Goal: Task Accomplishment & Management: Manage account settings

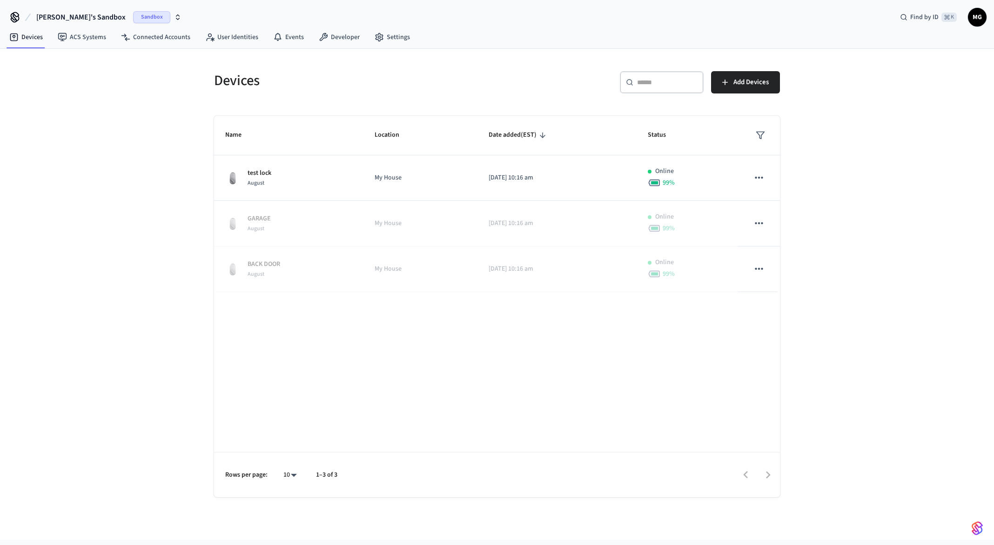
click at [73, 19] on span "Marc's Sandbox" at bounding box center [80, 17] width 89 height 11
click at [72, 78] on div "Production Production" at bounding box center [76, 78] width 128 height 12
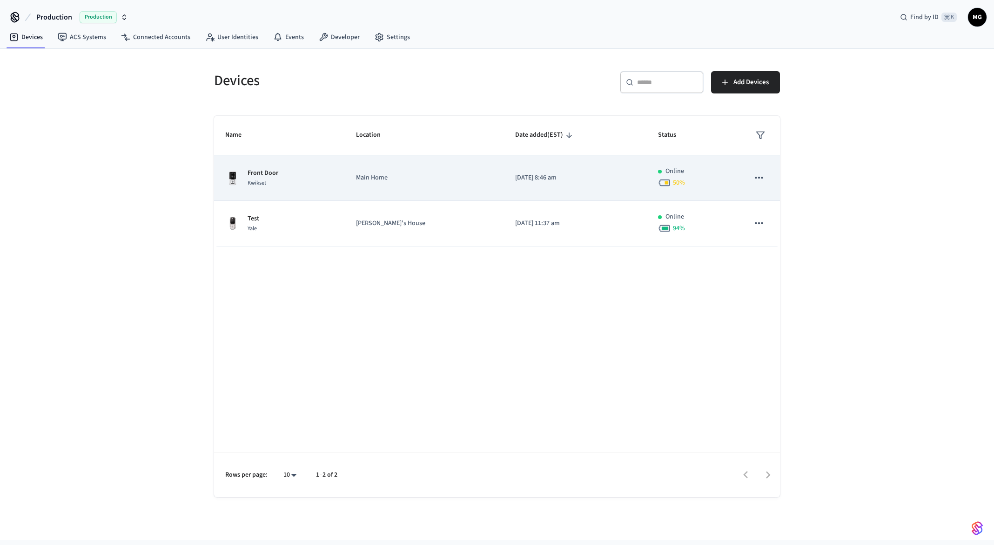
click at [318, 177] on div "Front Door Kwikset" at bounding box center [279, 178] width 108 height 20
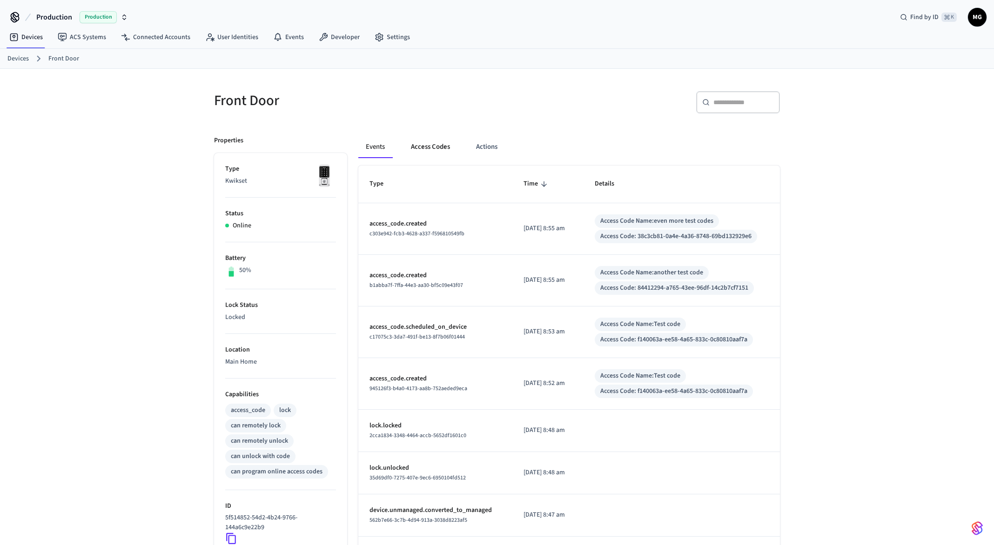
click at [423, 156] on button "Access Codes" at bounding box center [431, 147] width 54 height 22
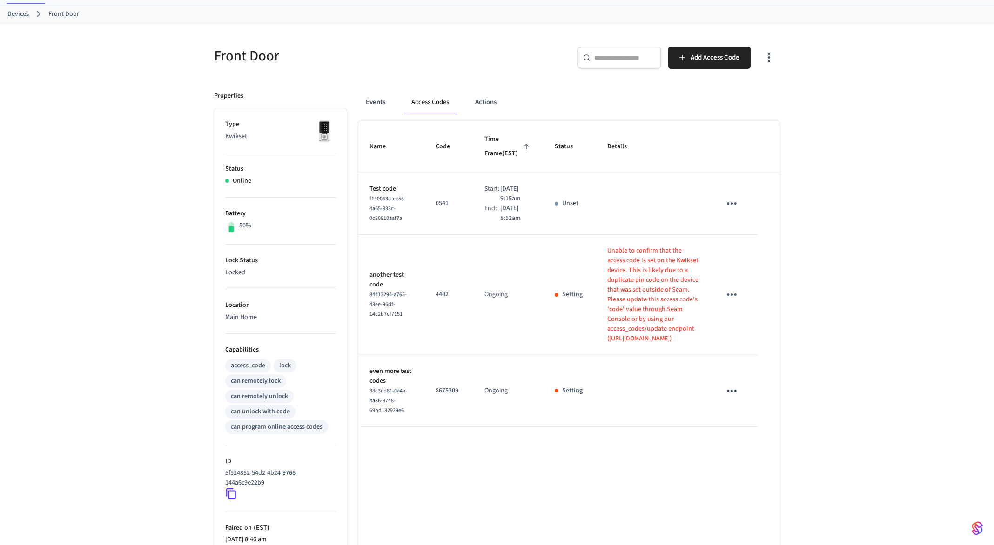
scroll to position [145, 0]
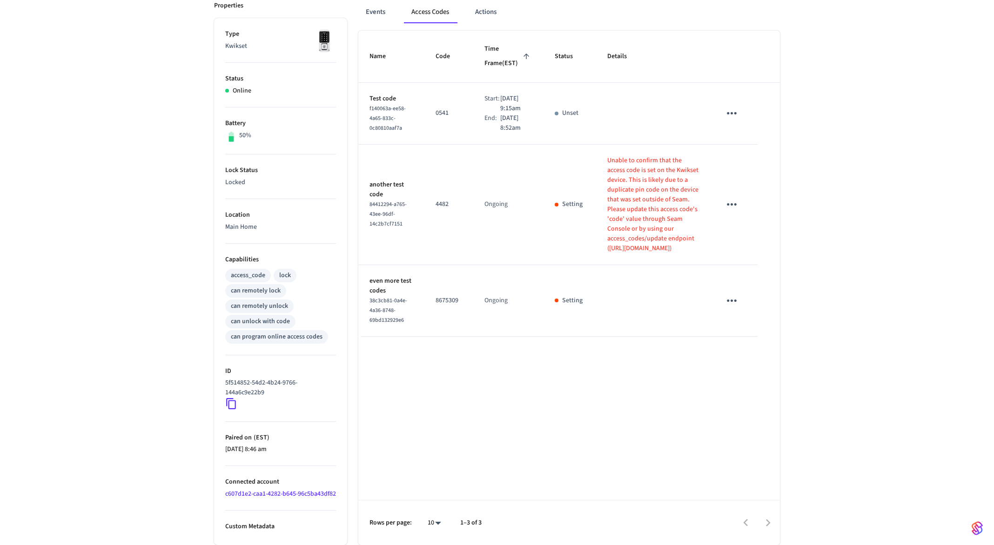
click at [735, 212] on icon "sticky table" at bounding box center [732, 204] width 14 height 14
click at [752, 256] on li "Edit" at bounding box center [754, 261] width 44 height 25
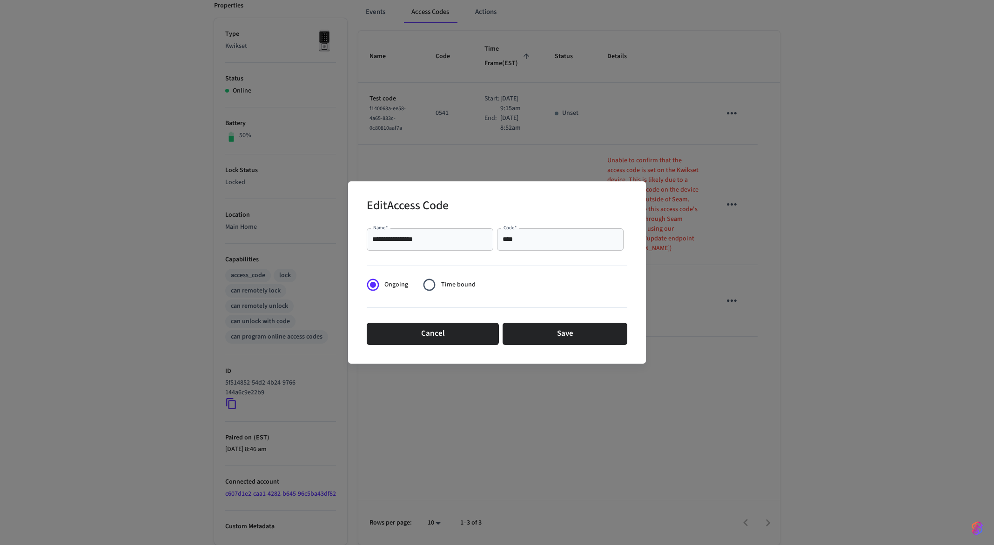
click at [552, 233] on div "**** Code   *" at bounding box center [560, 240] width 127 height 22
type input "****"
click at [554, 340] on button "Save" at bounding box center [565, 334] width 125 height 22
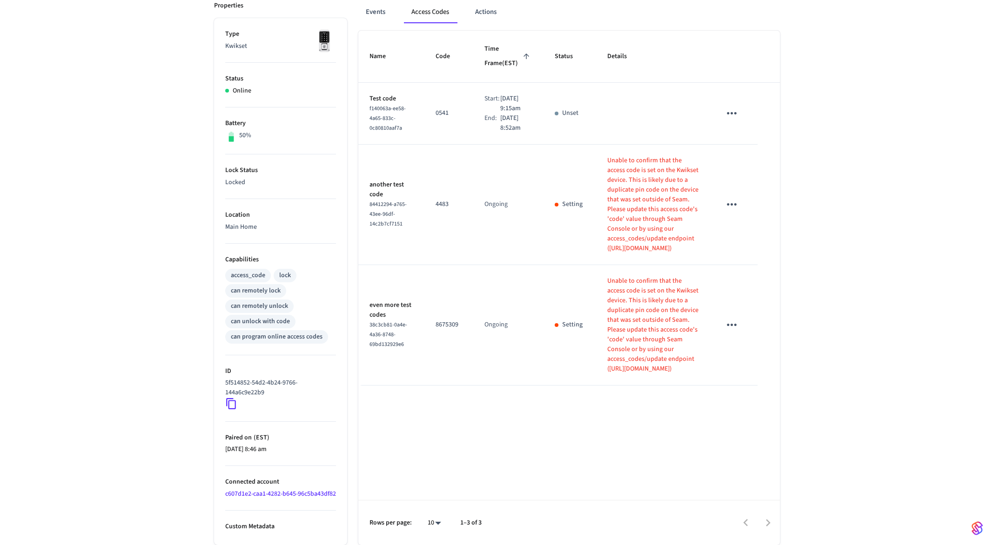
click at [845, 373] on div "Front Door ​ ​ Add Access Code Properties Type Kwikset Status Online Battery 50…" at bounding box center [497, 240] width 994 height 612
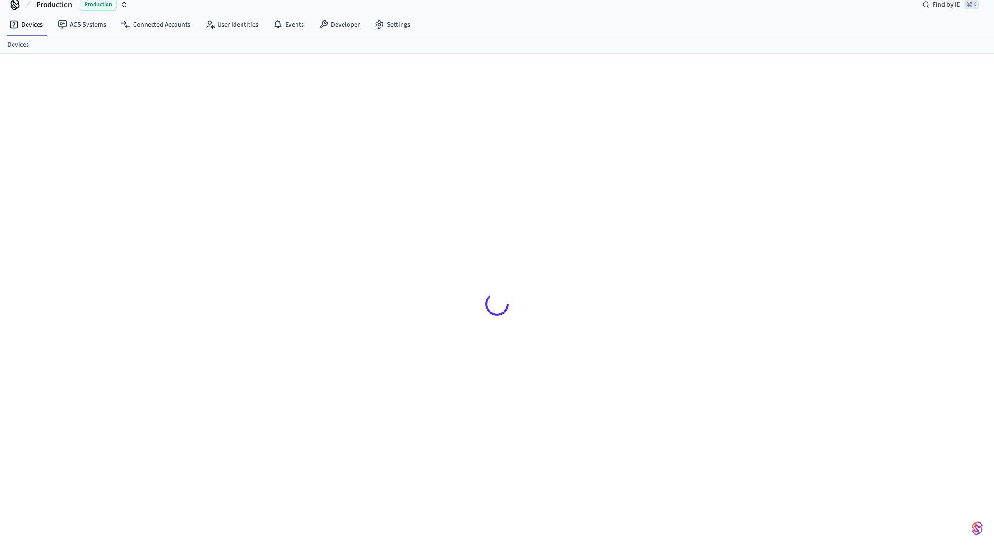
scroll to position [13, 0]
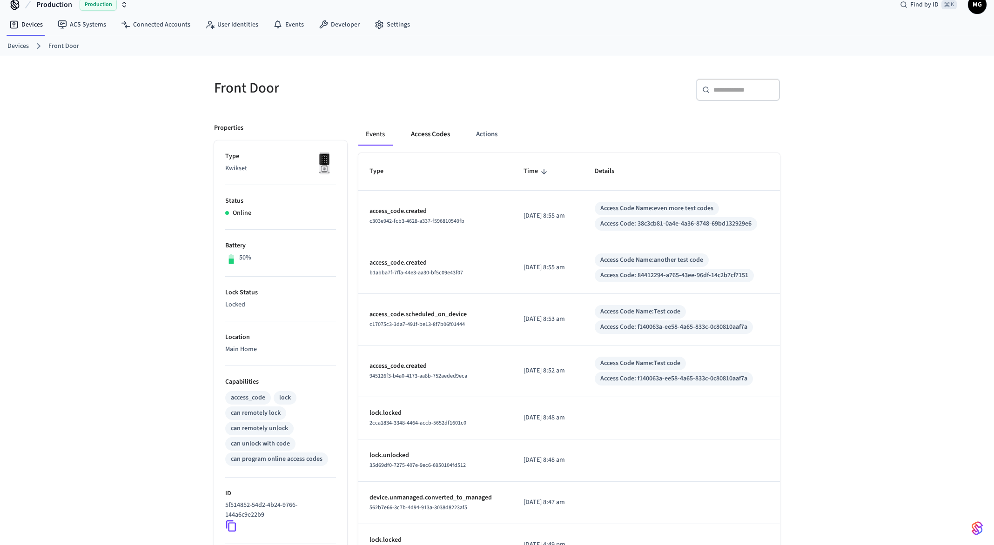
click at [423, 144] on button "Access Codes" at bounding box center [431, 134] width 54 height 22
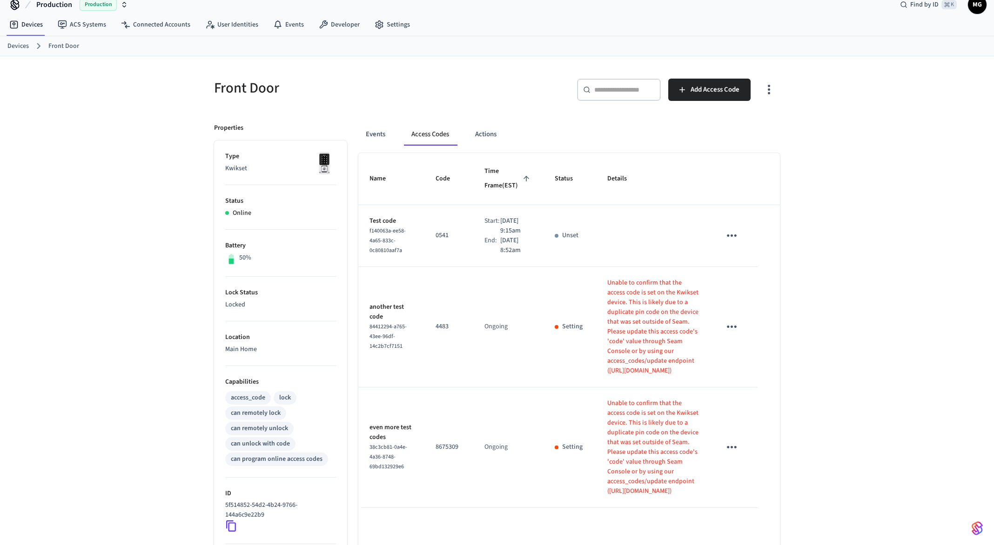
scroll to position [145, 0]
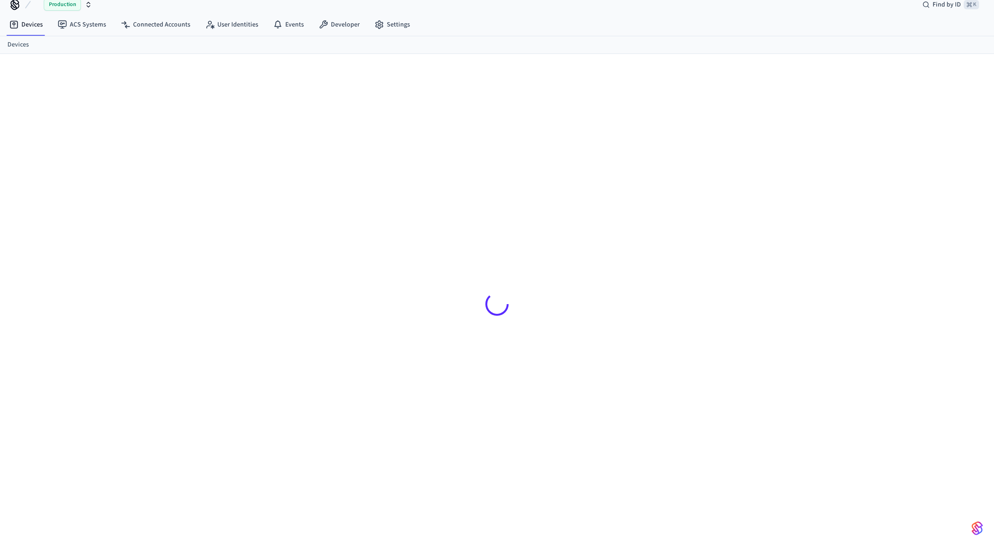
scroll to position [13, 0]
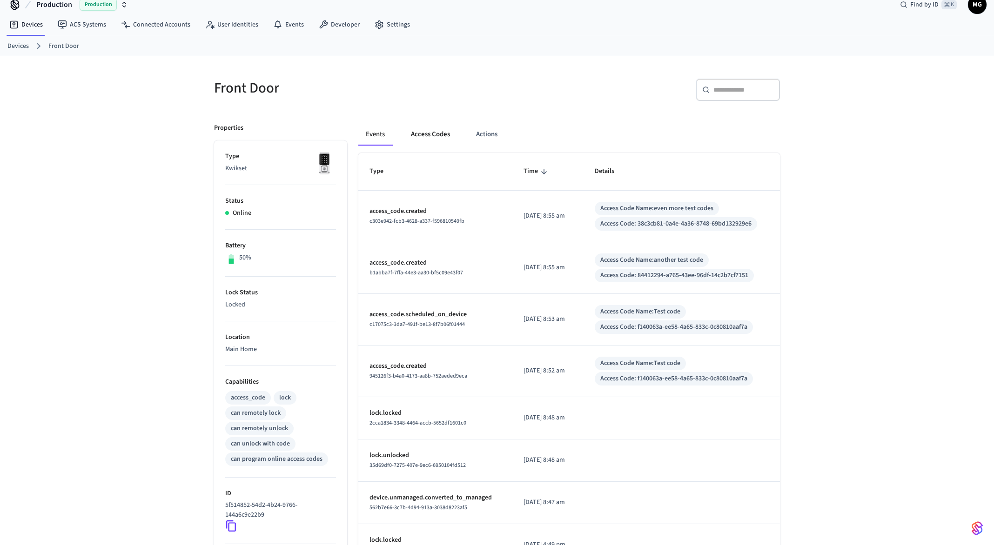
click at [424, 132] on button "Access Codes" at bounding box center [431, 134] width 54 height 22
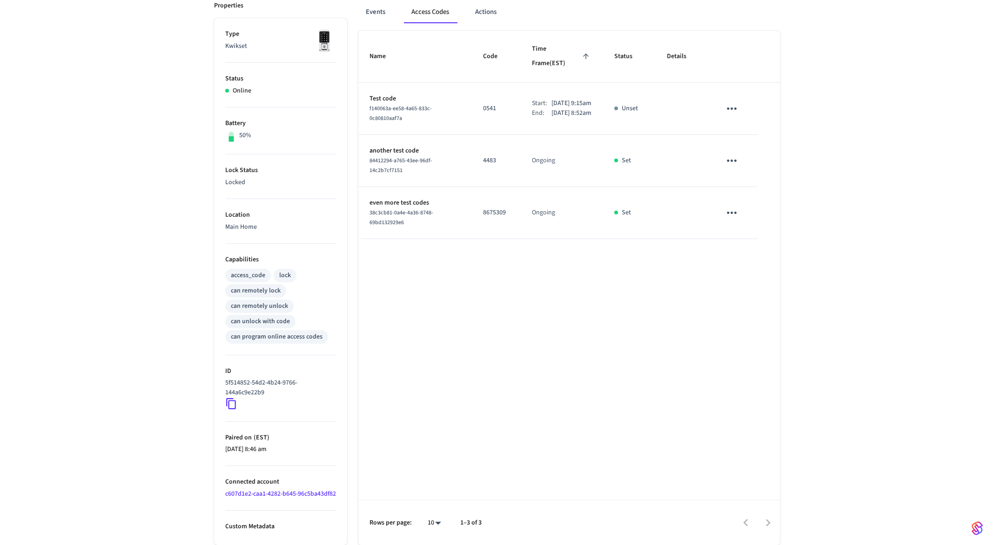
scroll to position [0, 0]
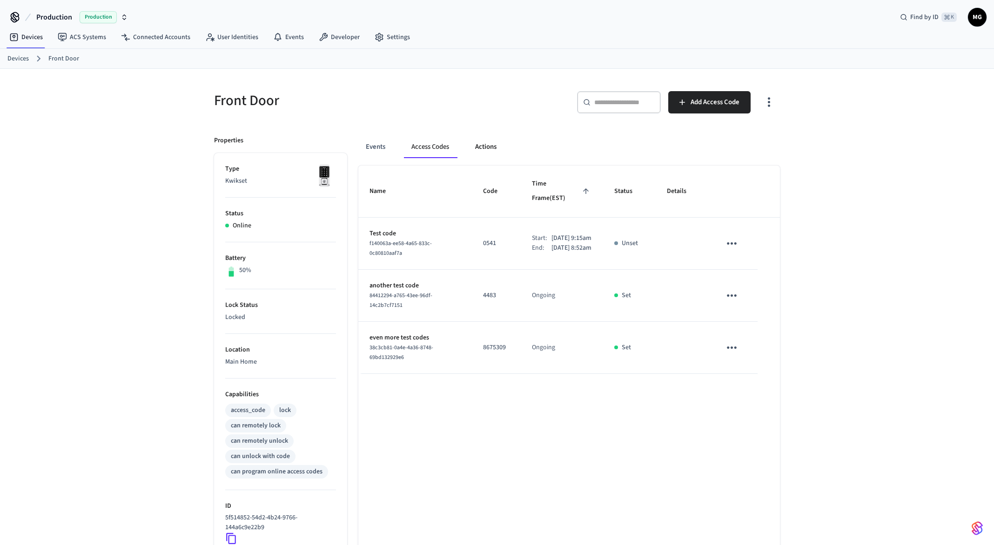
click at [474, 142] on button "Actions" at bounding box center [486, 147] width 36 height 22
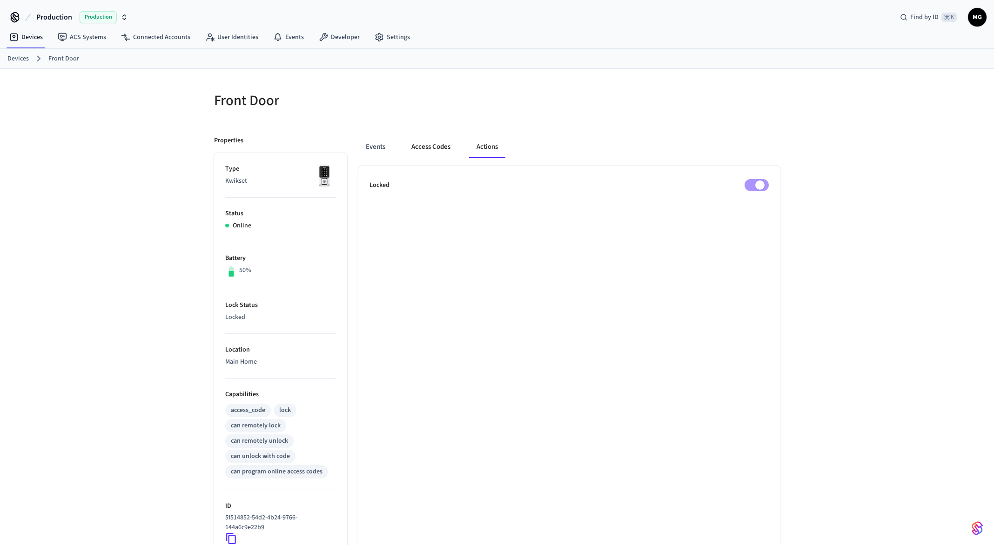
click at [438, 153] on button "Access Codes" at bounding box center [431, 147] width 54 height 22
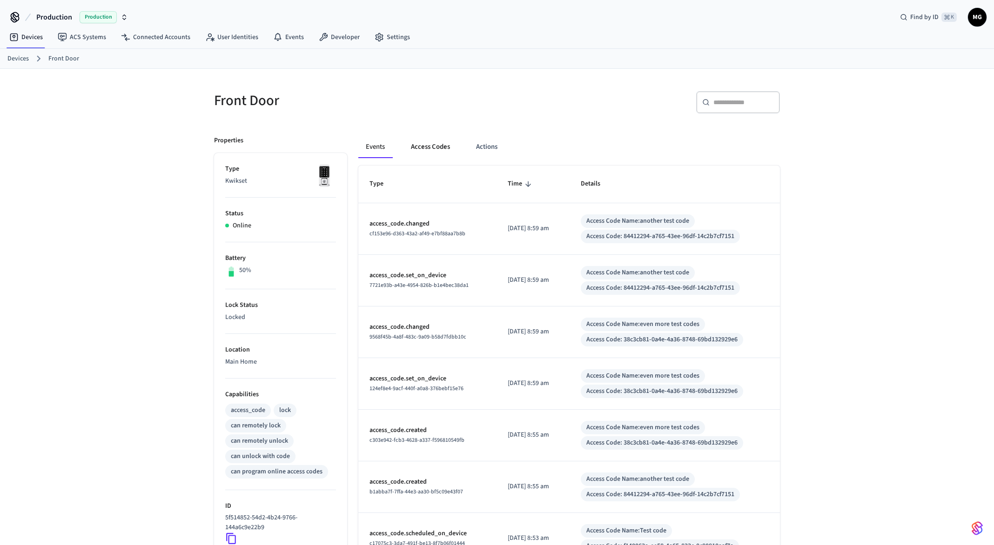
click at [443, 138] on button "Access Codes" at bounding box center [431, 147] width 54 height 22
click at [441, 156] on button "Access Codes" at bounding box center [431, 147] width 54 height 22
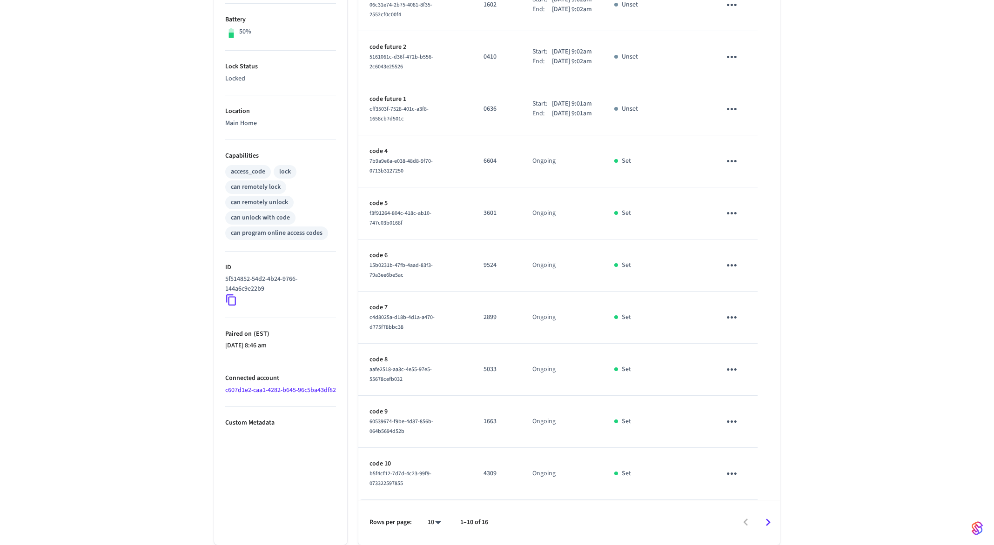
scroll to position [254, 0]
click at [769, 516] on icon "Go to next page" at bounding box center [768, 523] width 14 height 14
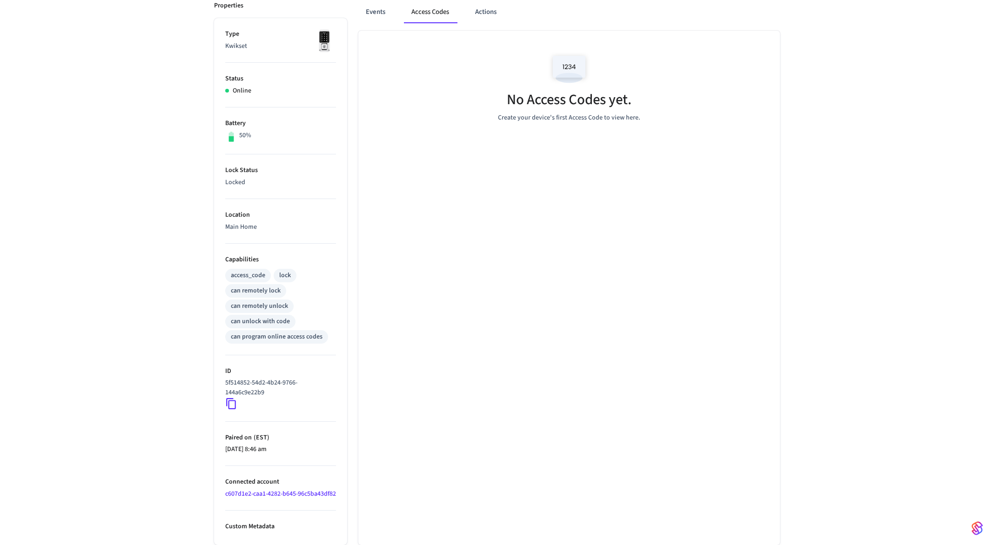
scroll to position [0, 0]
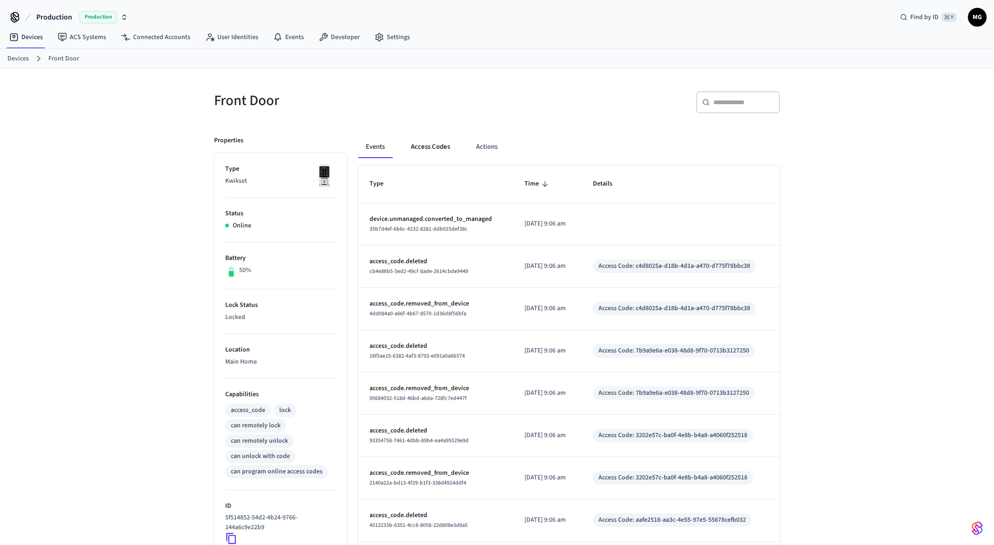
click at [421, 150] on button "Access Codes" at bounding box center [431, 147] width 54 height 22
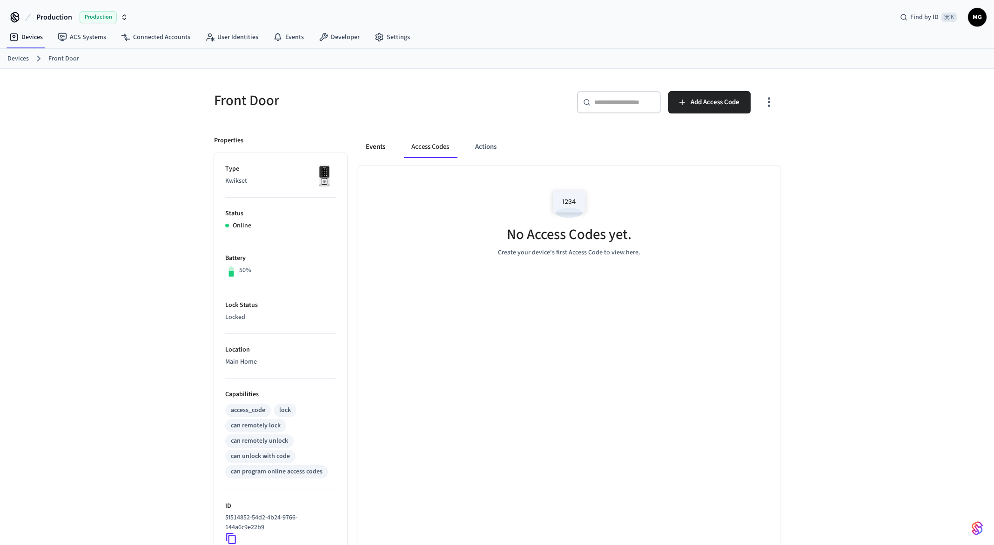
click at [376, 150] on button "Events" at bounding box center [375, 147] width 34 height 22
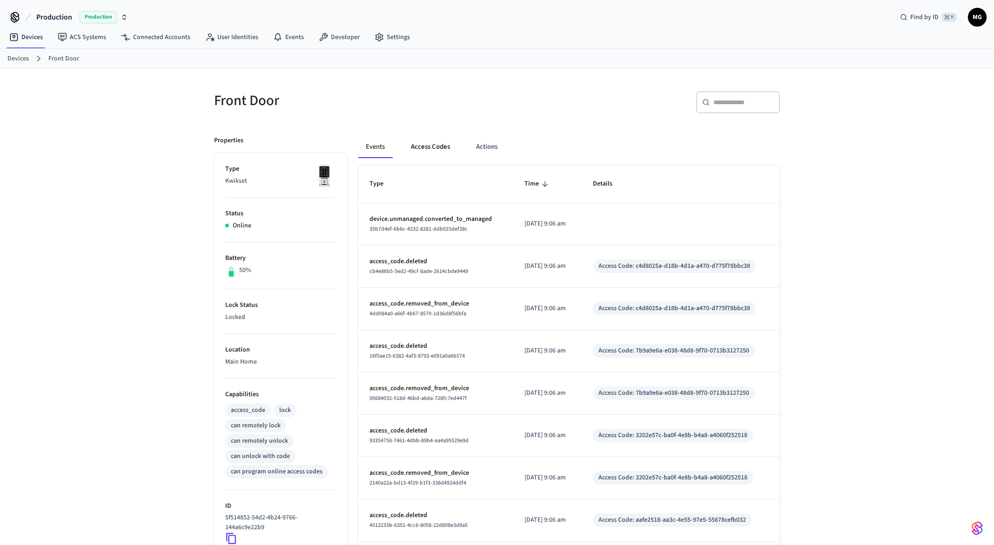
click at [430, 148] on button "Access Codes" at bounding box center [431, 147] width 54 height 22
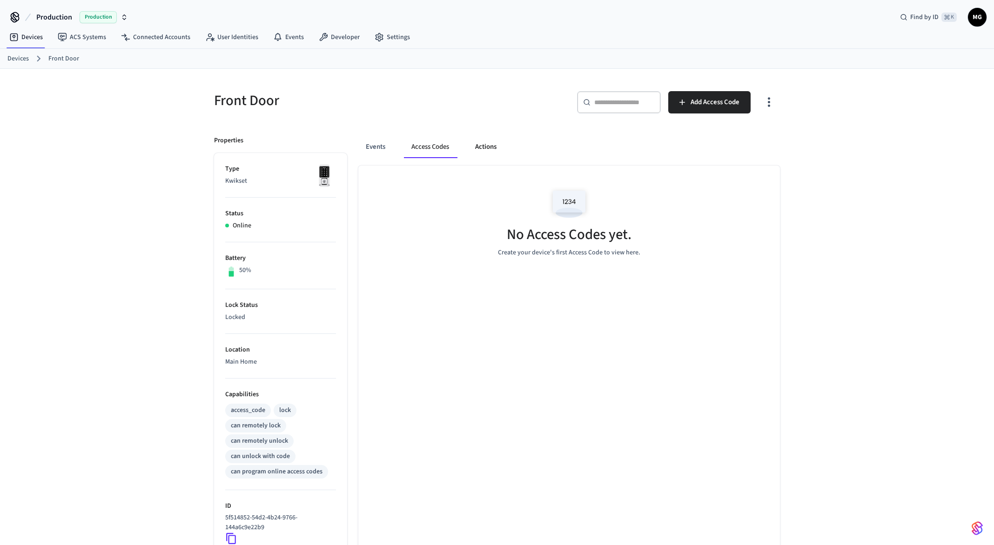
click at [498, 149] on button "Actions" at bounding box center [486, 147] width 36 height 22
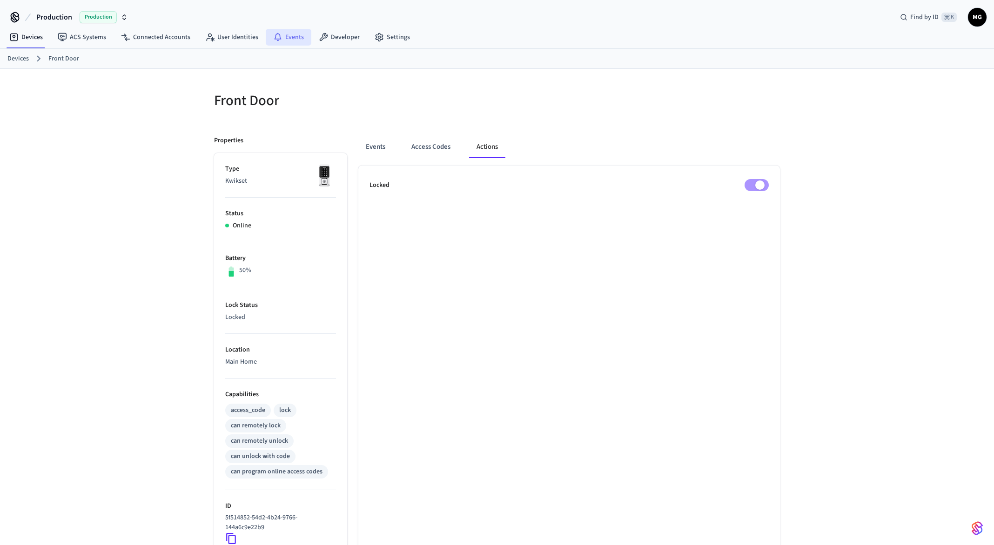
click at [292, 37] on link "Events" at bounding box center [289, 37] width 46 height 17
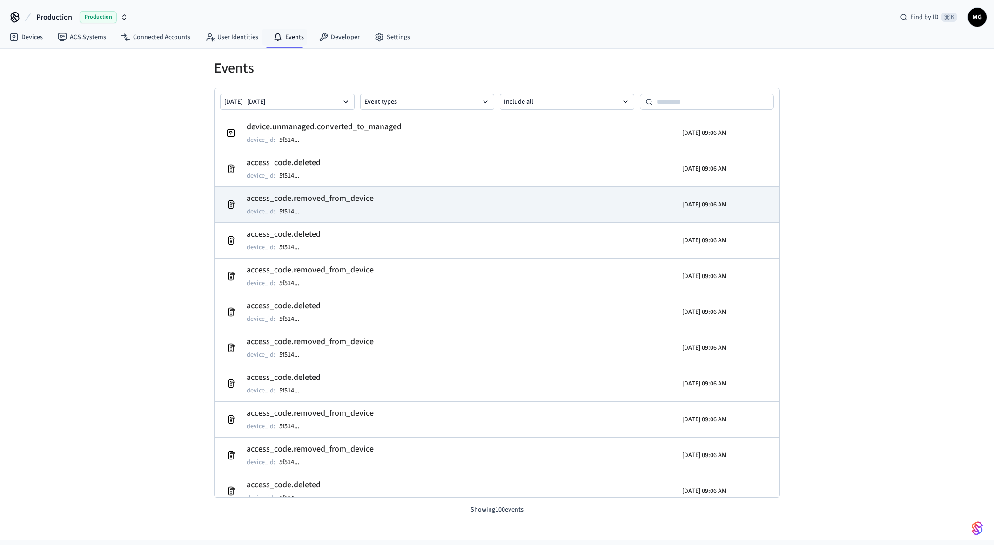
click at [318, 198] on h2 "access_code.removed_from_device" at bounding box center [310, 198] width 127 height 13
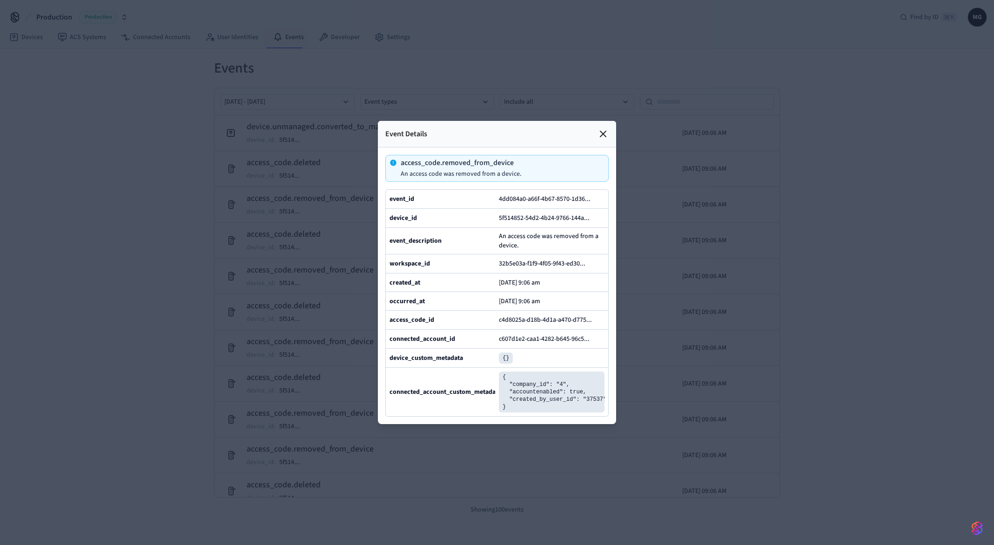
click at [532, 397] on pre "{ "company_id": "4", "accountenabled": true, "created_by_user_id": "37537" }" at bounding box center [552, 392] width 106 height 41
click at [532, 396] on pre "{ "company_id": "4", "accountenabled": true, "created_by_user_id": "37537" }" at bounding box center [552, 392] width 106 height 41
click at [534, 391] on pre "{ "company_id": "4", "accountenabled": true, "created_by_user_id": "37537" }" at bounding box center [552, 392] width 106 height 41
copy pre "accountenabled"
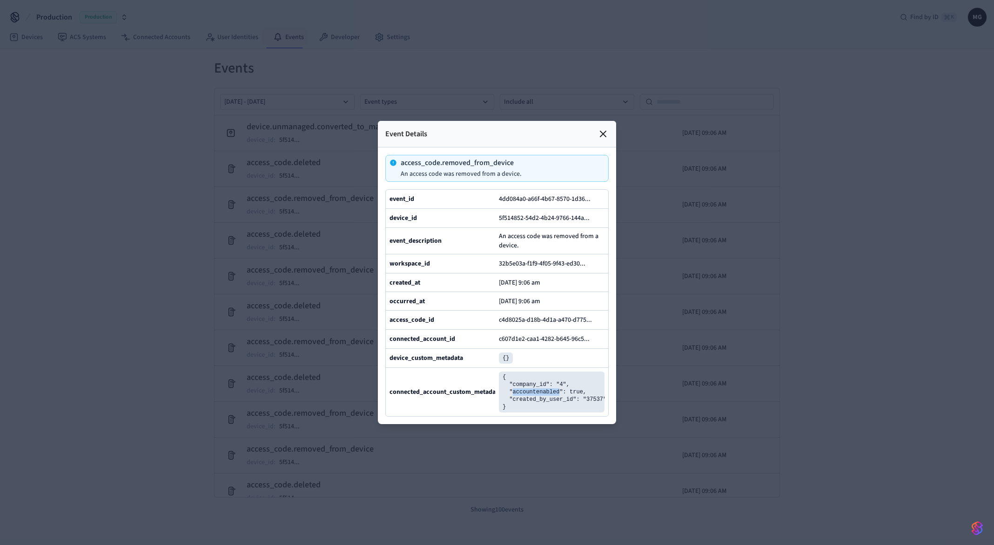
click at [820, 276] on div at bounding box center [497, 272] width 994 height 545
click at [603, 133] on icon at bounding box center [603, 134] width 6 height 6
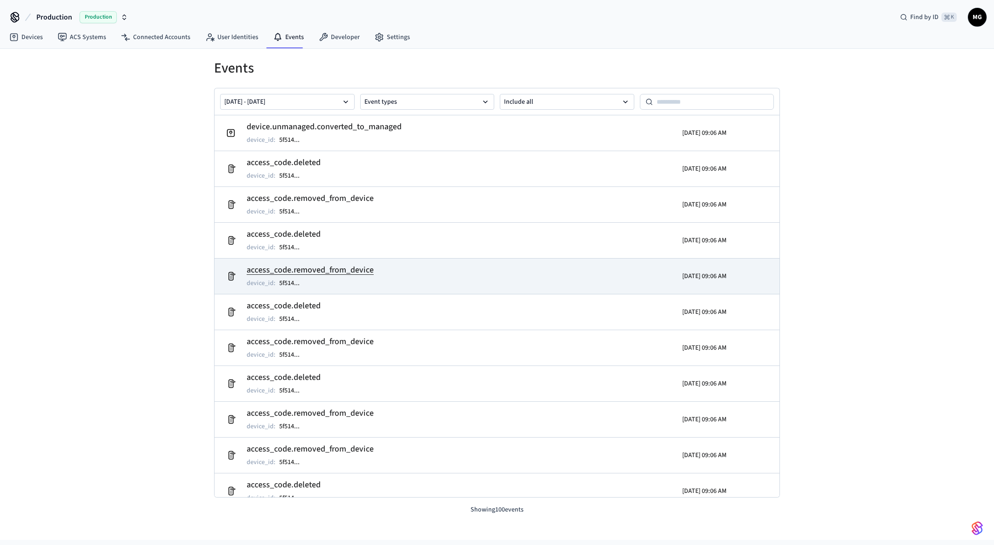
click at [312, 270] on h2 "access_code.removed_from_device" at bounding box center [310, 270] width 127 height 13
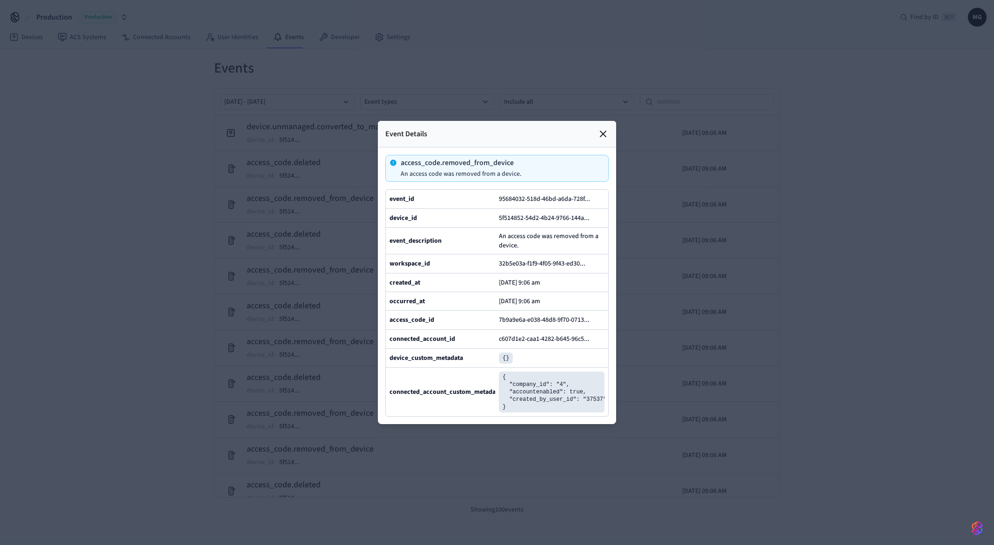
click at [601, 134] on icon at bounding box center [603, 133] width 11 height 11
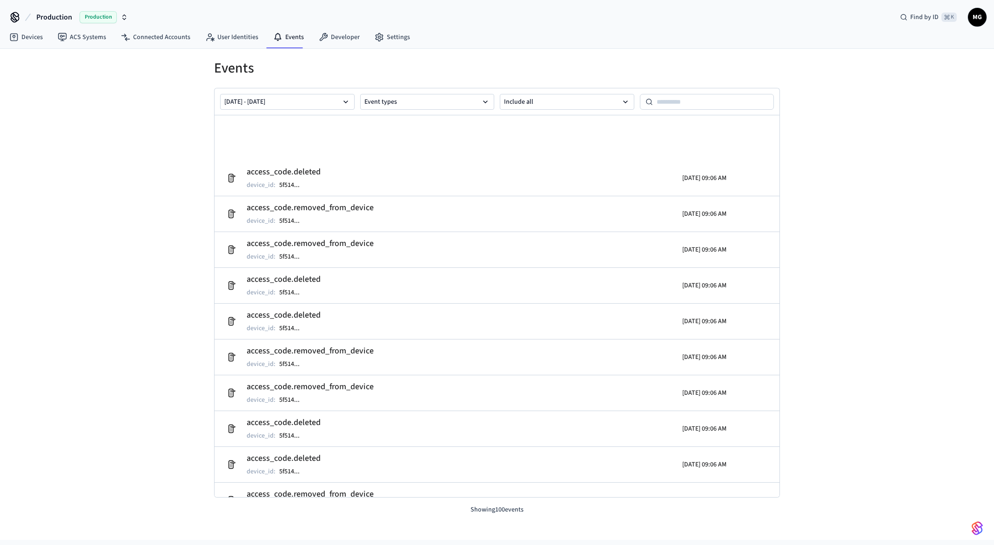
scroll to position [953, 0]
